Goal: Find contact information: Find contact information

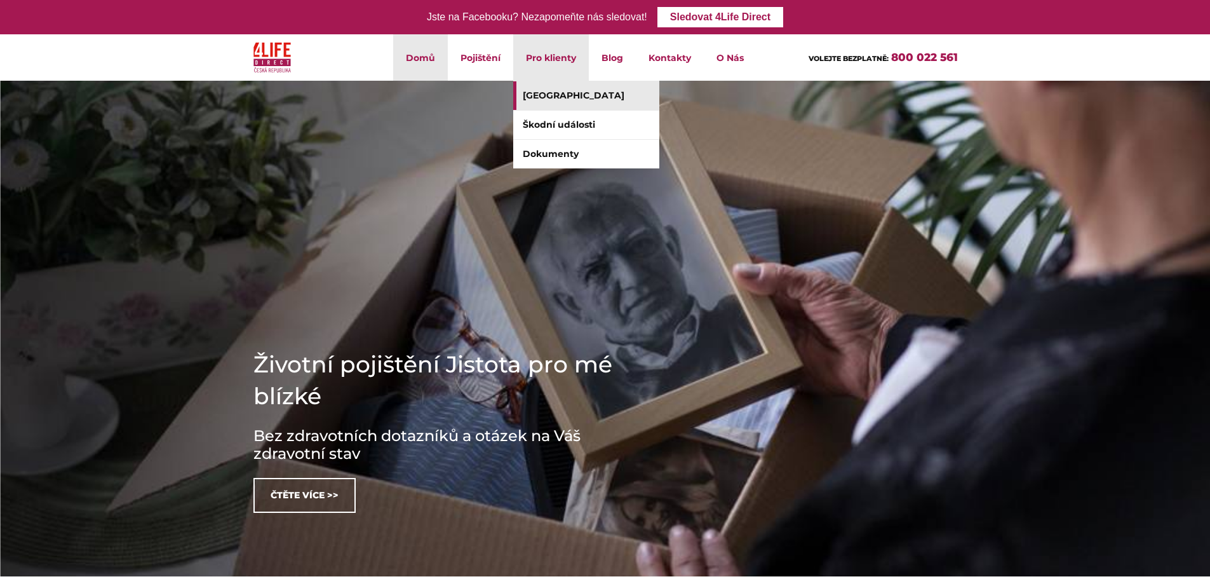
click at [579, 98] on link "[GEOGRAPHIC_DATA]" at bounding box center [586, 95] width 146 height 29
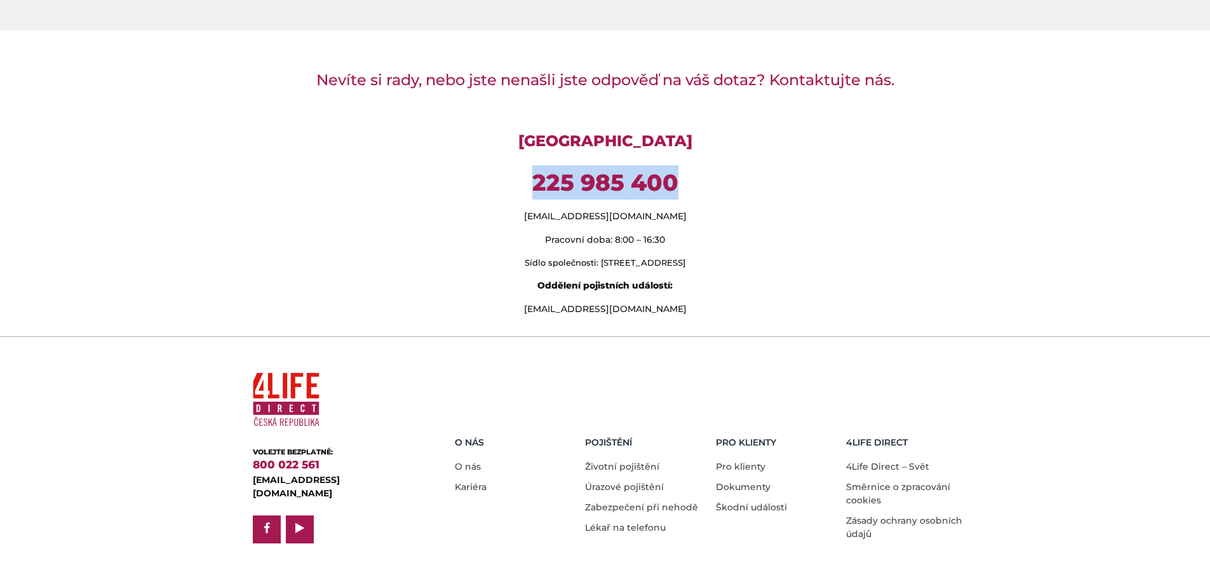
drag, startPoint x: 656, startPoint y: 177, endPoint x: 532, endPoint y: 175, distance: 124.5
click at [532, 175] on p "225 985 400" at bounding box center [605, 182] width 705 height 34
copy strong "225 985 400"
